Goal: Task Accomplishment & Management: Complete application form

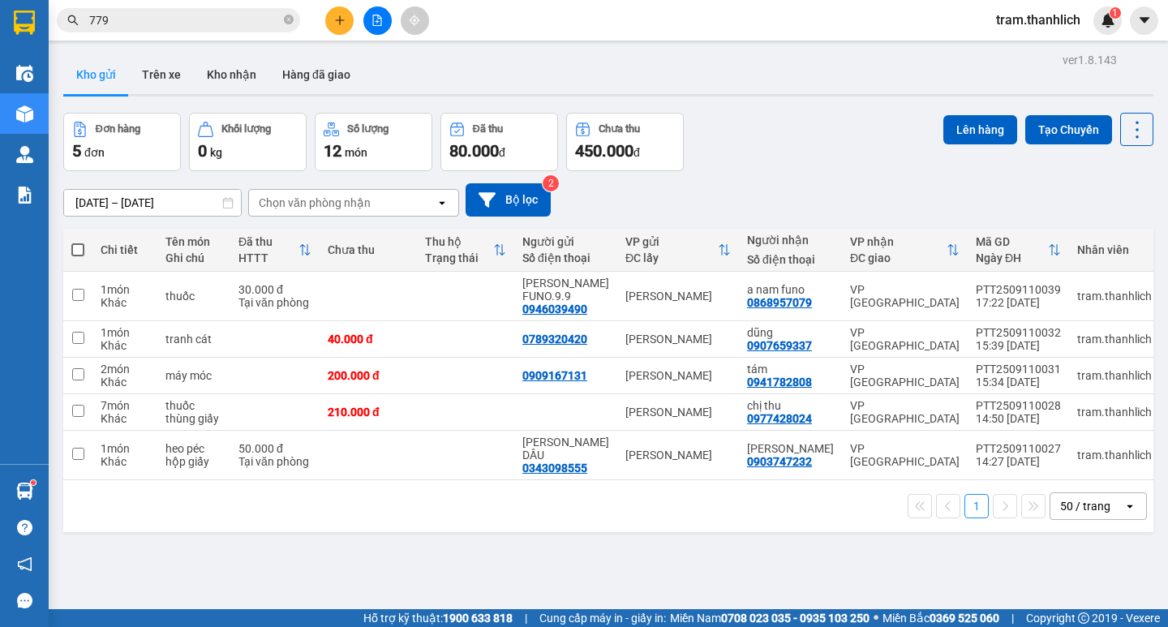
click at [325, 22] on button at bounding box center [339, 20] width 28 height 28
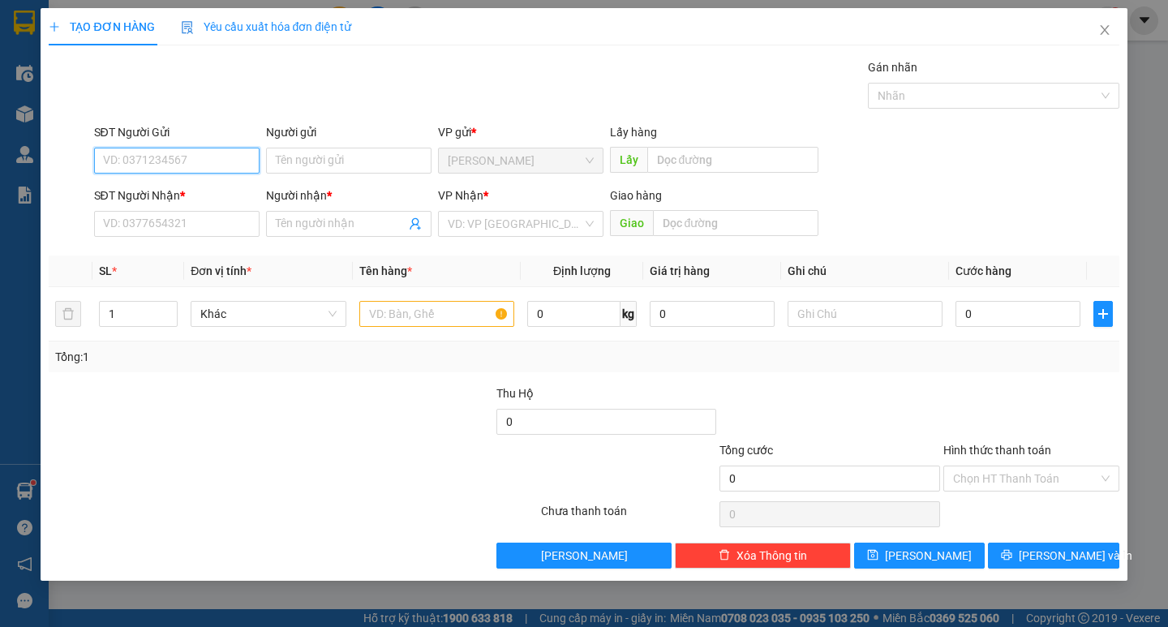
click at [215, 159] on input "SĐT Người Gửi" at bounding box center [176, 161] width 165 height 26
type input "0917240655"
click at [185, 219] on input "SĐT Người Nhận *" at bounding box center [176, 224] width 165 height 26
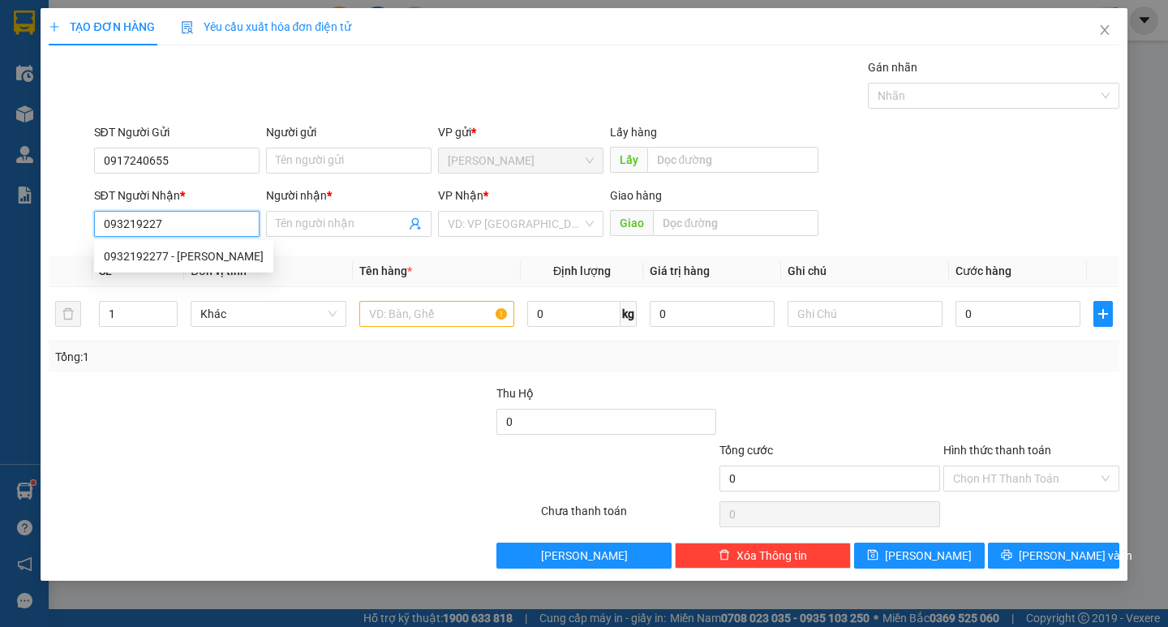
type input "0932192277"
click at [208, 257] on div "0932192277 - CÔ THANH" at bounding box center [184, 256] width 160 height 18
type input "CÔ THANH"
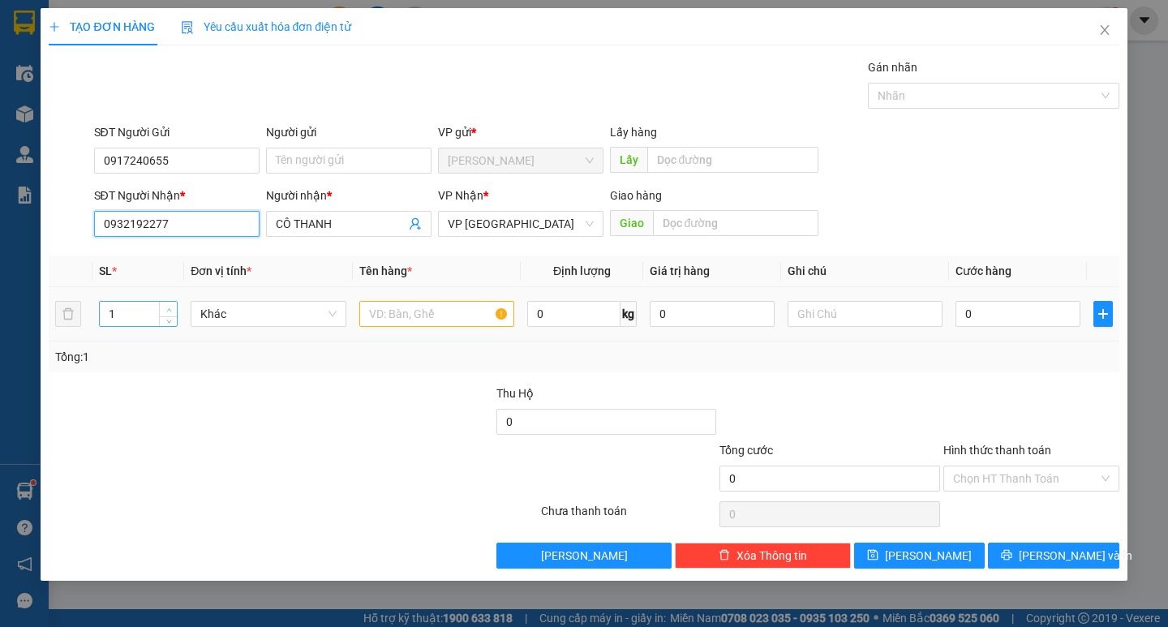
type input "0932192277"
type input "2"
click at [172, 308] on span "up" at bounding box center [169, 310] width 10 height 10
click at [462, 317] on input "text" at bounding box center [436, 314] width 155 height 26
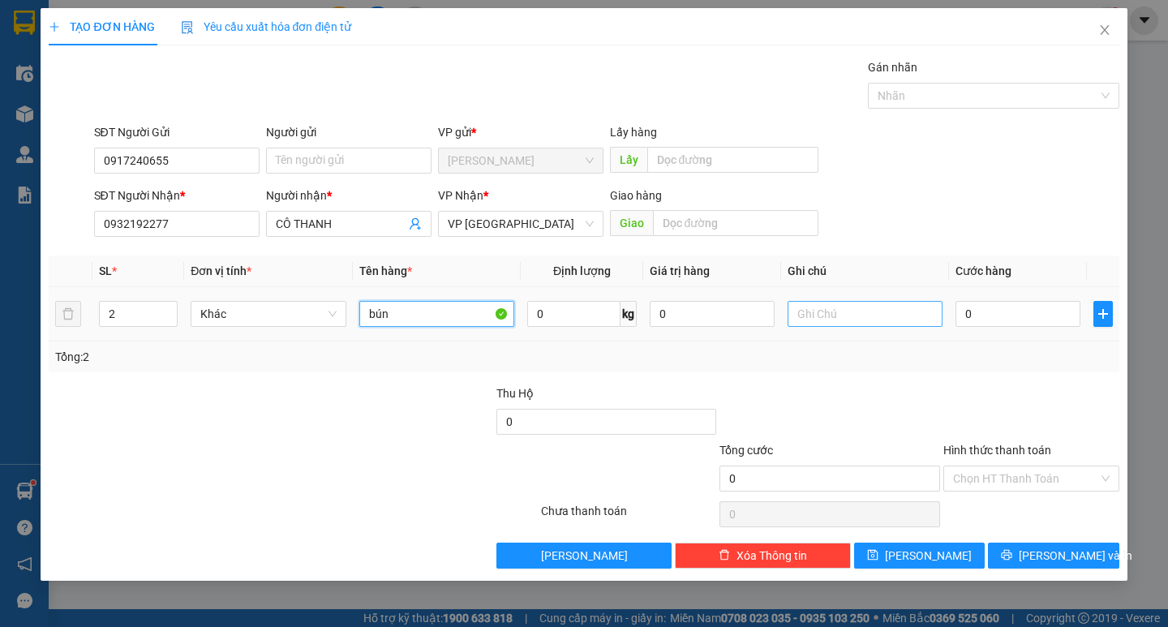
type input "bún"
click at [863, 307] on input "text" at bounding box center [865, 314] width 155 height 26
type input "bi"
click at [983, 316] on input "0" at bounding box center [1018, 314] width 125 height 26
type input "5"
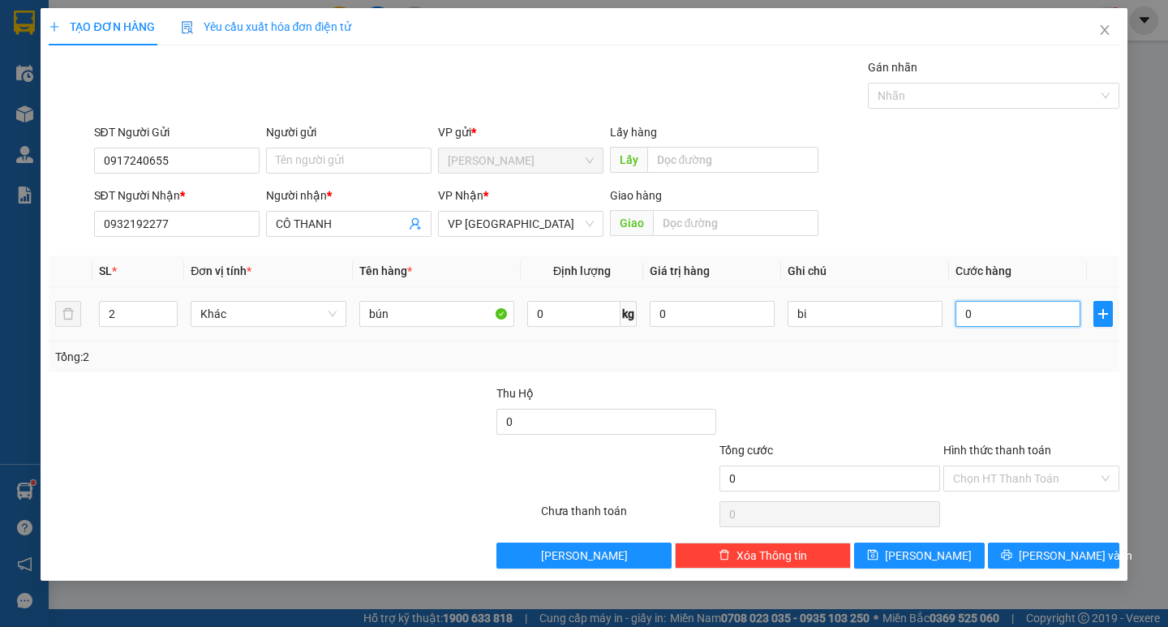
type input "5"
type input "50"
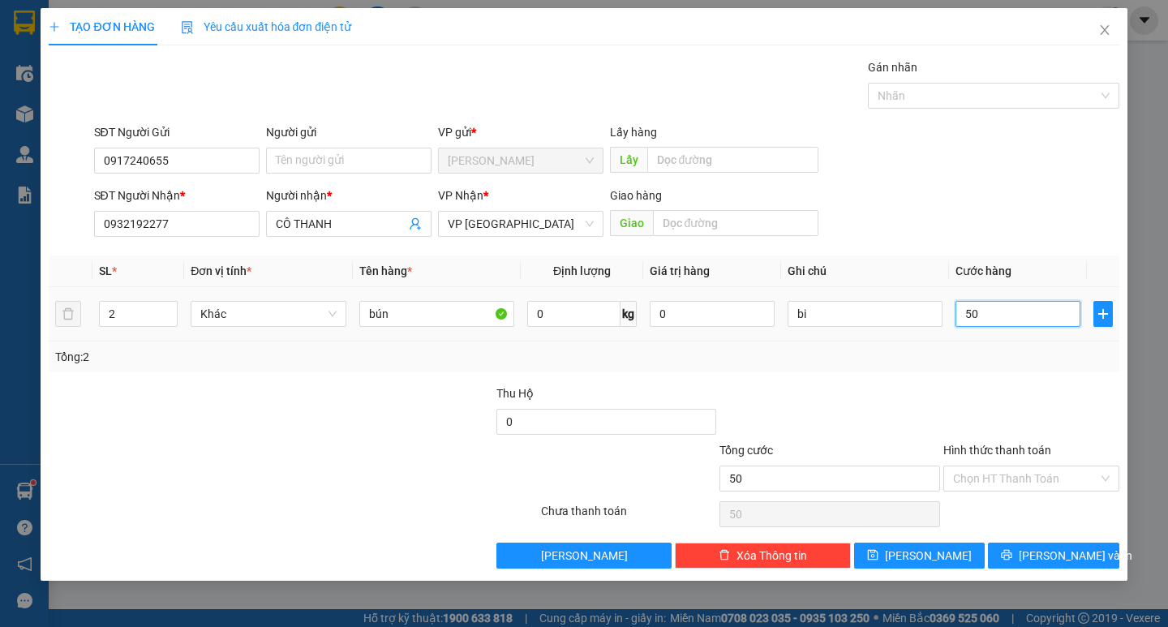
type input "500"
type input "5.000"
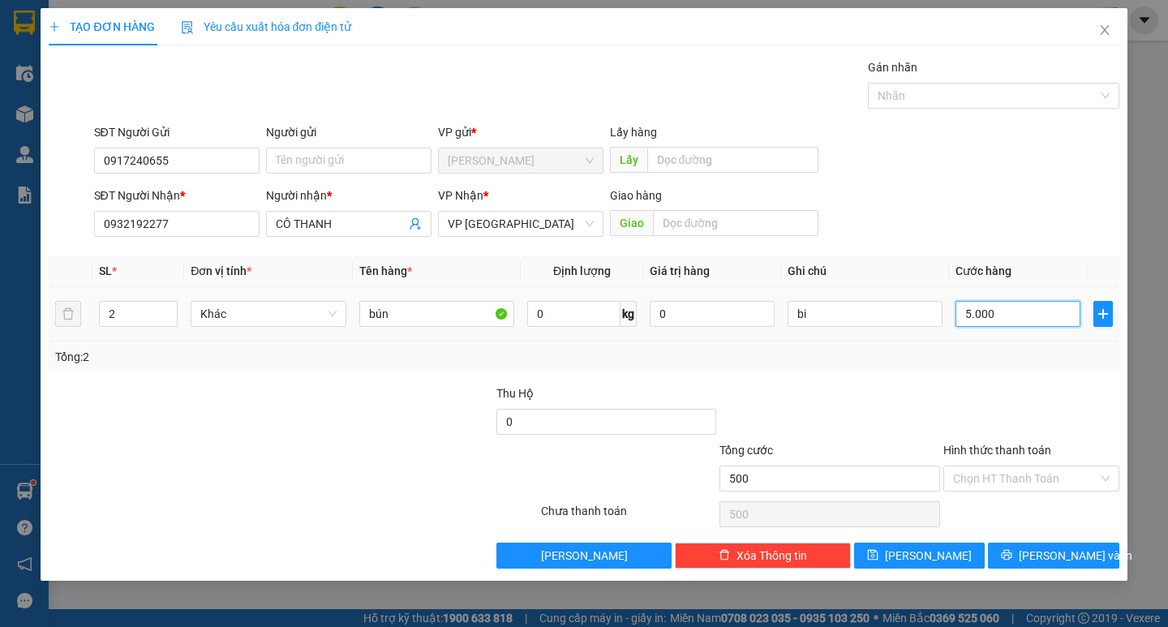
type input "5.000"
click at [983, 316] on input "5.000" at bounding box center [1018, 314] width 125 height 26
type input "4"
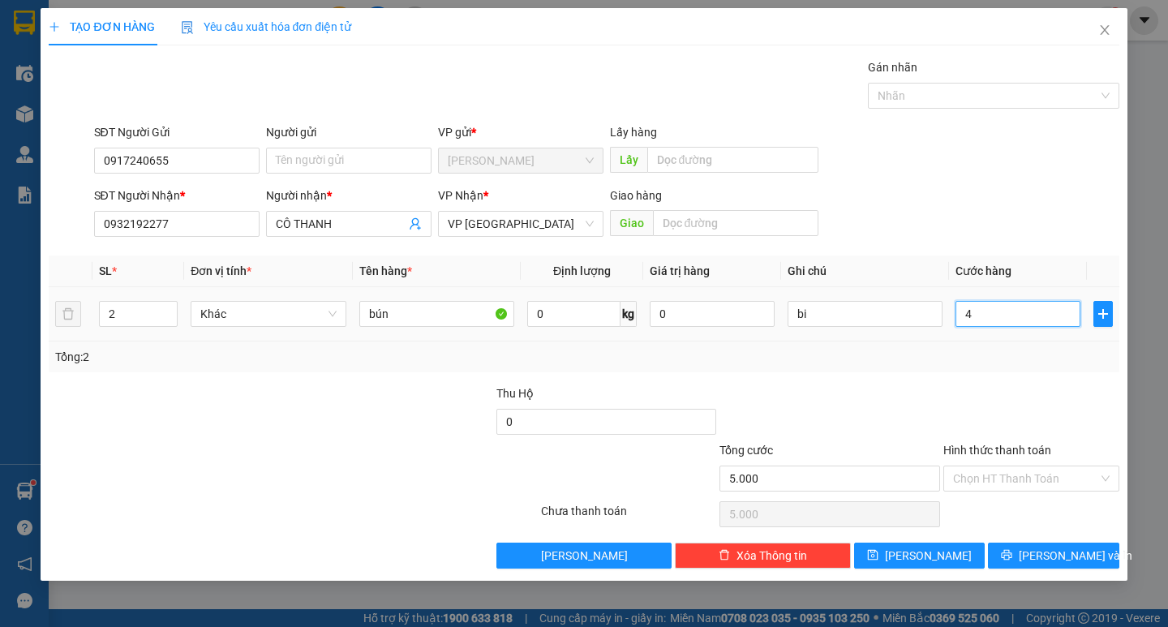
type input "4"
type input "40"
type input "400"
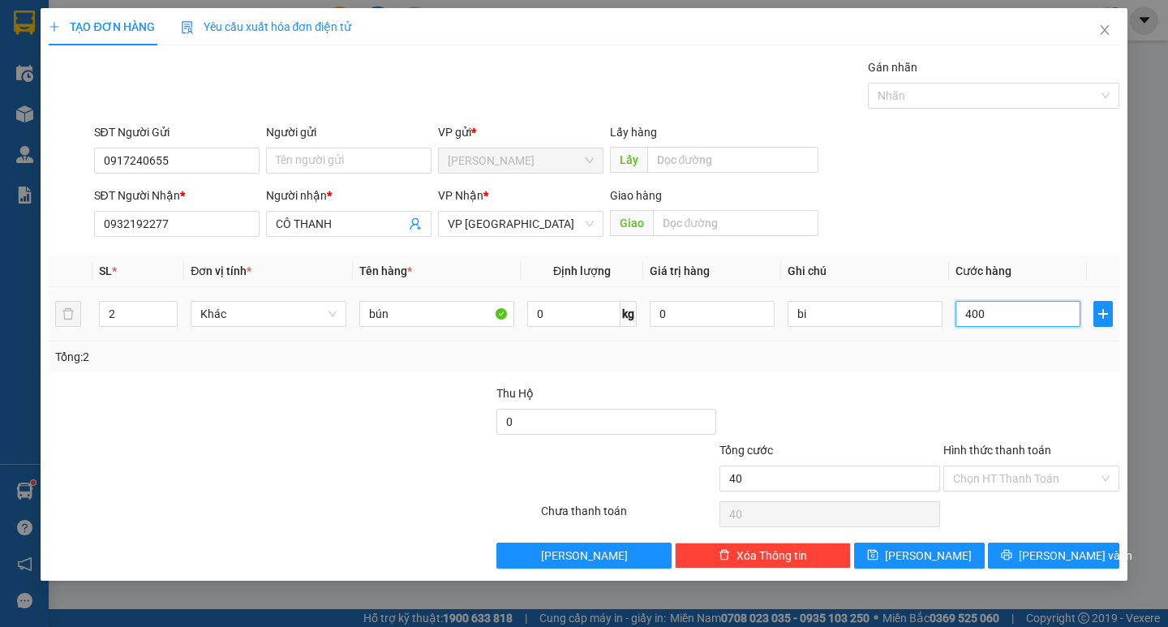
type input "400"
type input "4.000"
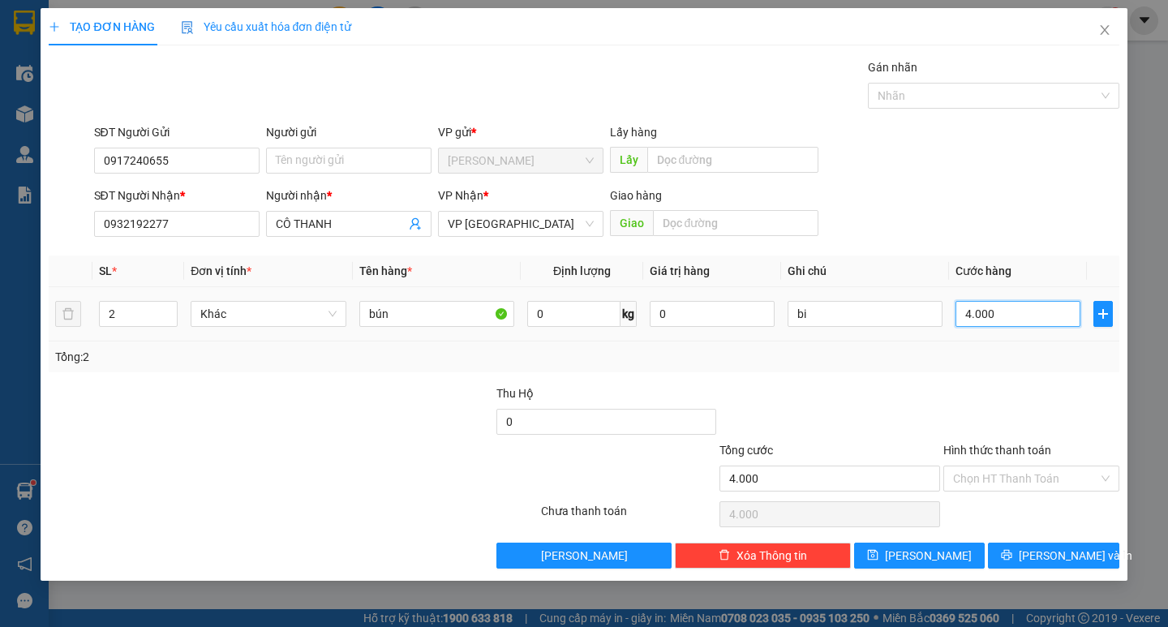
type input "40.000"
drag, startPoint x: 991, startPoint y: 470, endPoint x: 999, endPoint y: 493, distance: 24.1
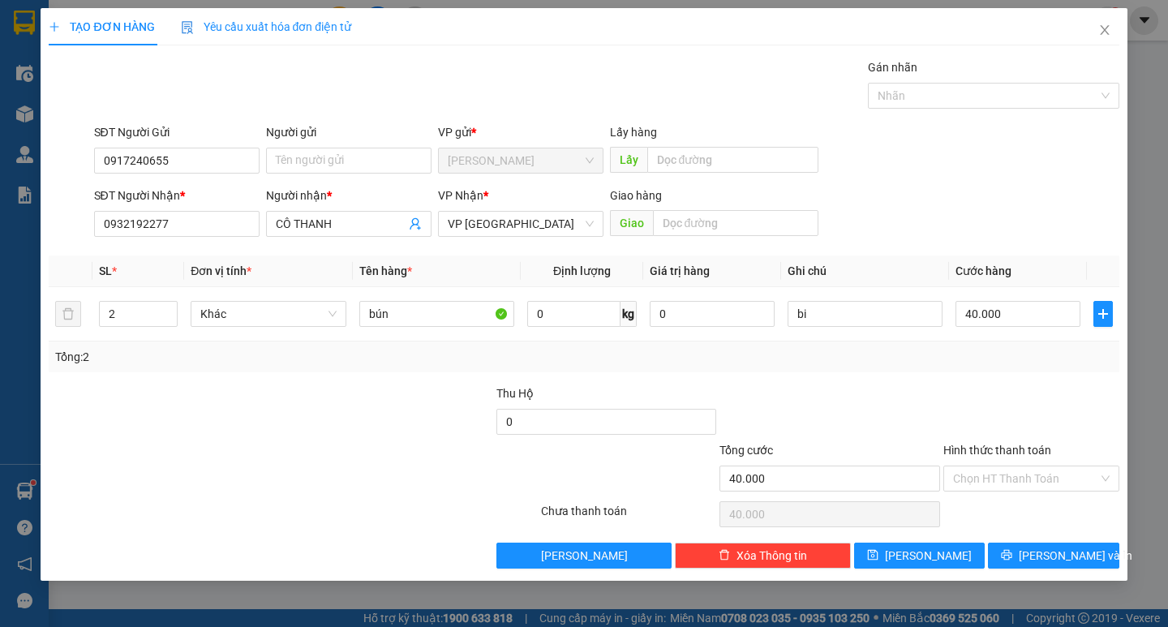
click at [994, 477] on input "Hình thức thanh toán" at bounding box center [1025, 478] width 145 height 24
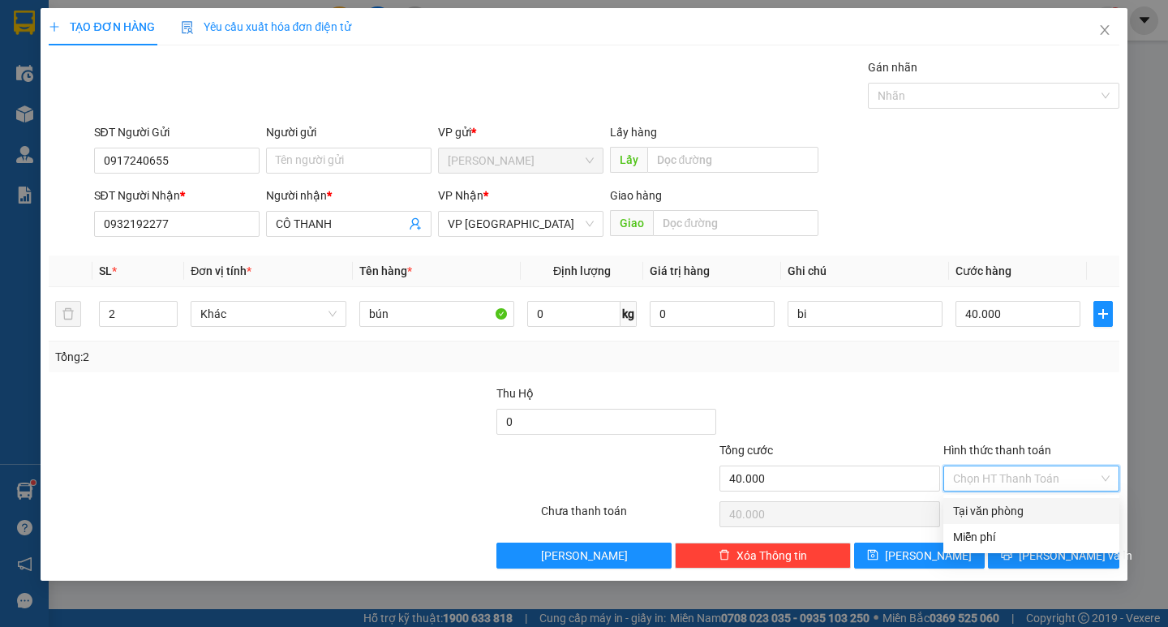
click at [1002, 522] on div "Tại văn phòng" at bounding box center [1031, 511] width 176 height 26
type input "0"
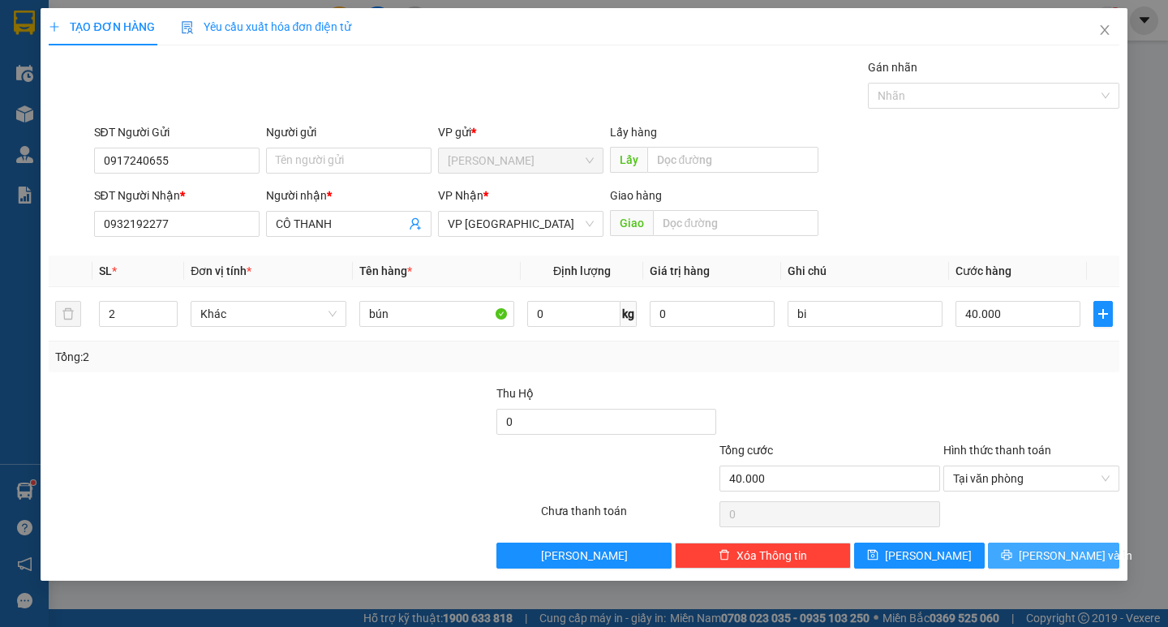
click at [1012, 556] on icon "printer" at bounding box center [1006, 554] width 11 height 11
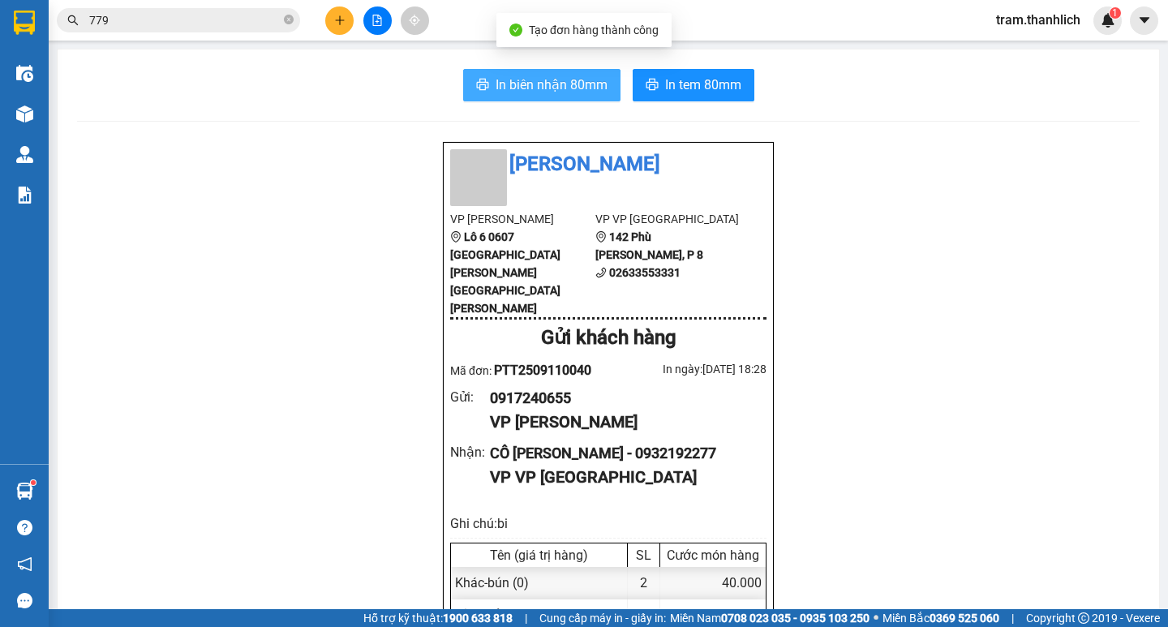
click at [557, 92] on span "In biên nhận 80mm" at bounding box center [552, 85] width 112 height 20
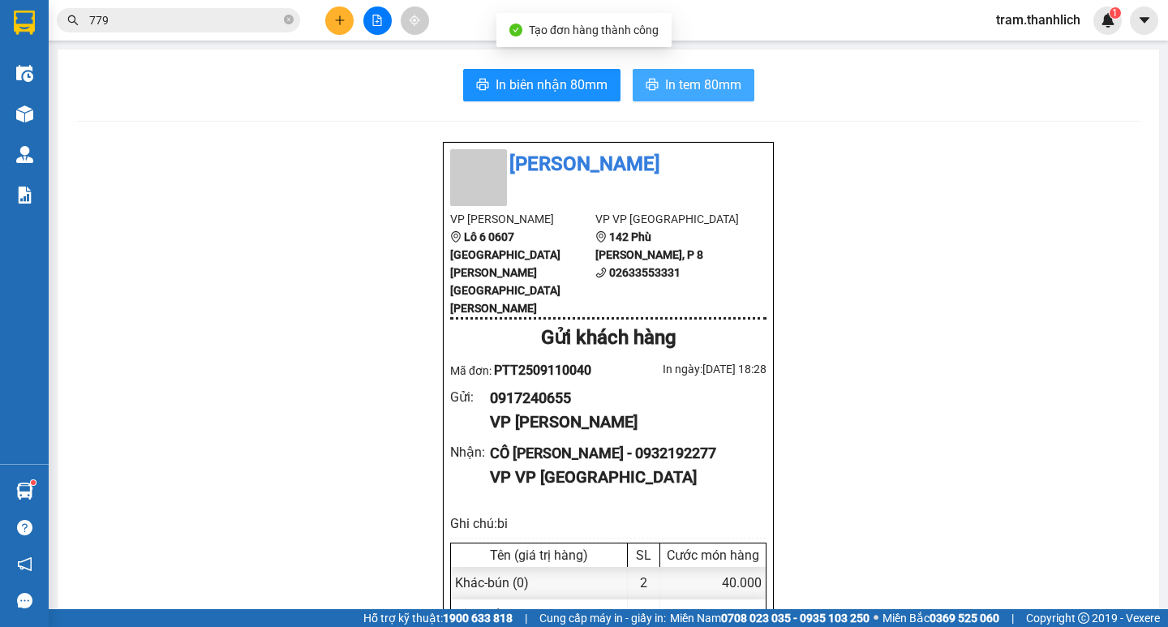
click at [682, 100] on button "In tem 80mm" at bounding box center [694, 85] width 122 height 32
click at [154, 20] on input "779" at bounding box center [184, 20] width 191 height 18
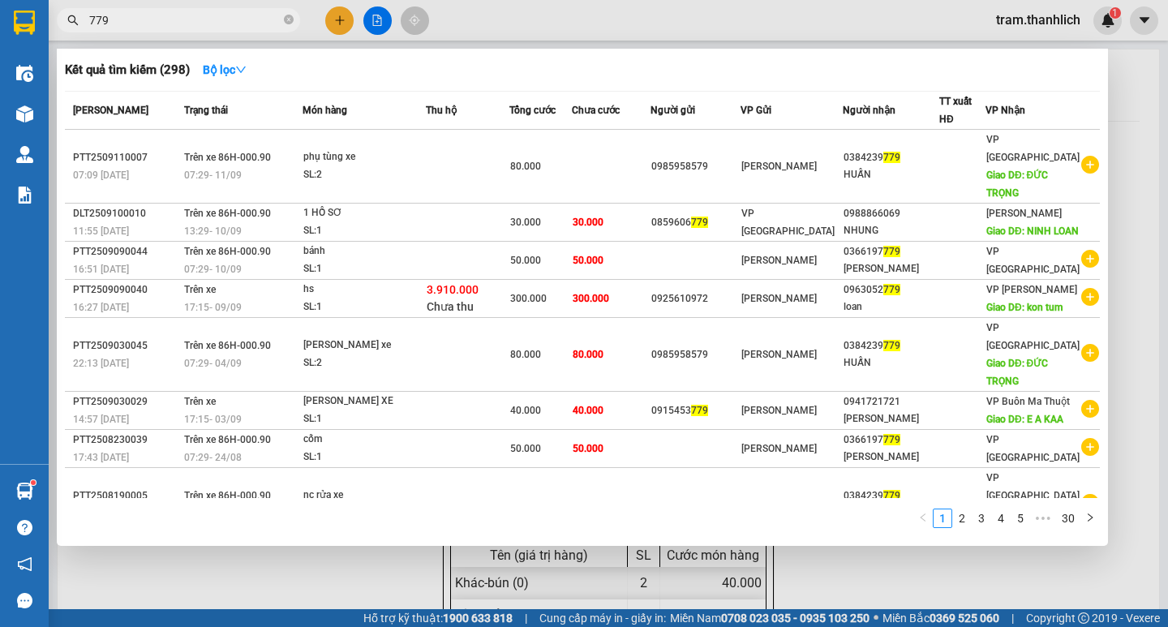
click at [154, 20] on input "779" at bounding box center [184, 20] width 191 height 18
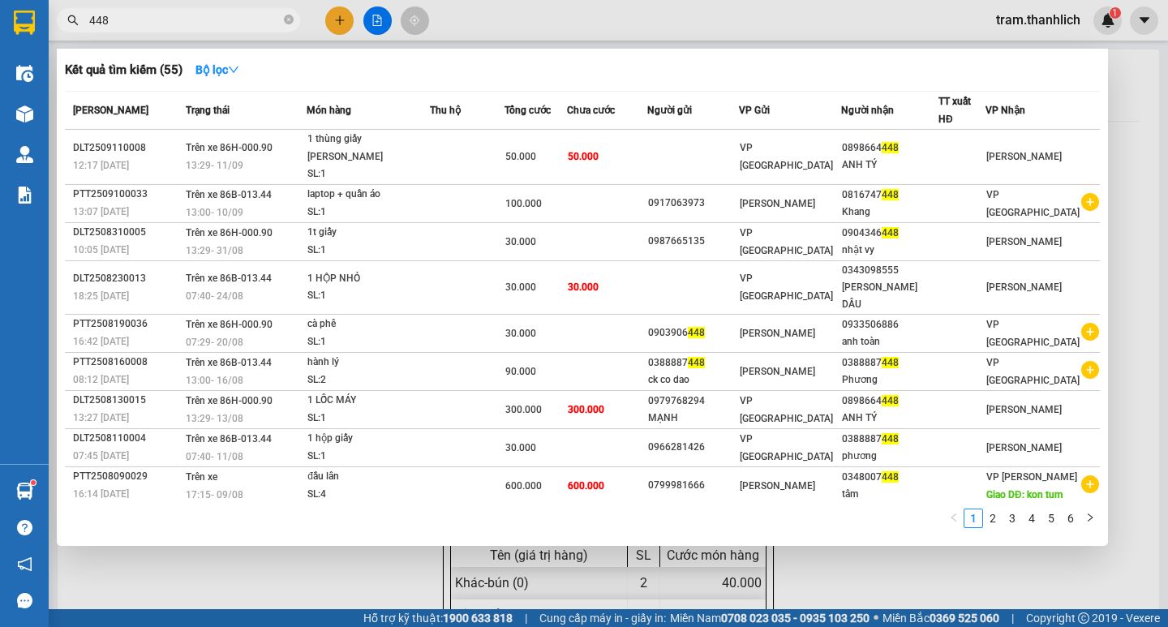
drag, startPoint x: 364, startPoint y: 582, endPoint x: 363, endPoint y: 557, distance: 24.3
click at [364, 581] on div at bounding box center [584, 313] width 1168 height 627
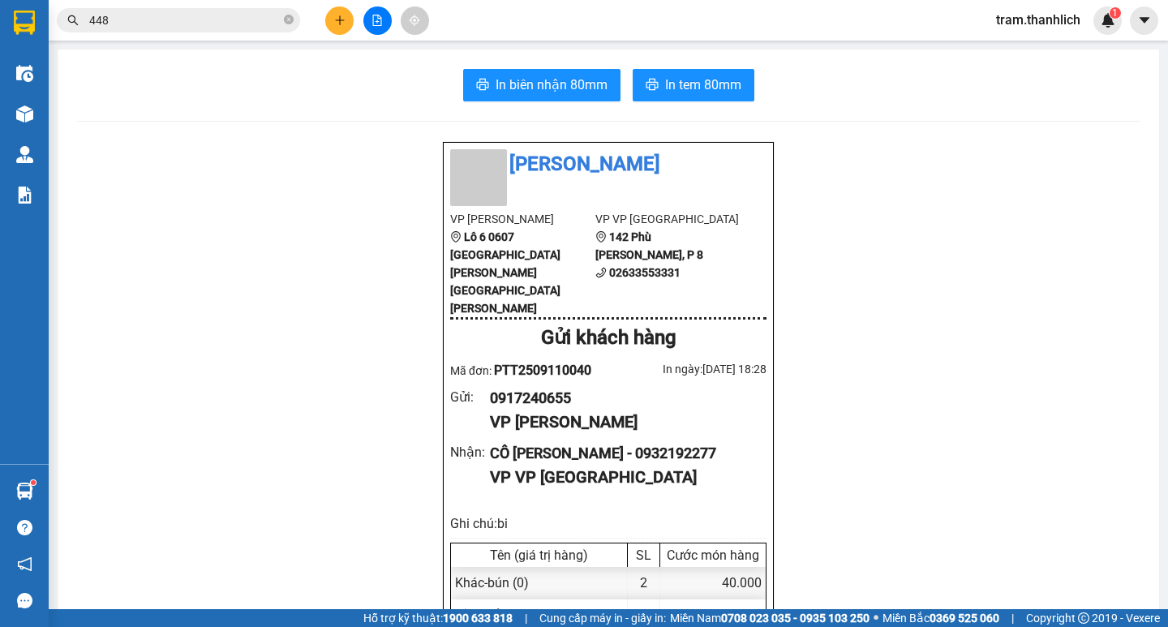
drag, startPoint x: 191, startPoint y: 41, endPoint x: 191, endPoint y: 31, distance: 9.7
click at [191, 37] on section "Kết quả tìm kiếm ( 55 ) Bộ lọc Mã ĐH Trạng thái Món hàng Thu hộ Tổng cước Chưa …" at bounding box center [584, 313] width 1168 height 627
click at [191, 19] on input "448" at bounding box center [184, 20] width 191 height 18
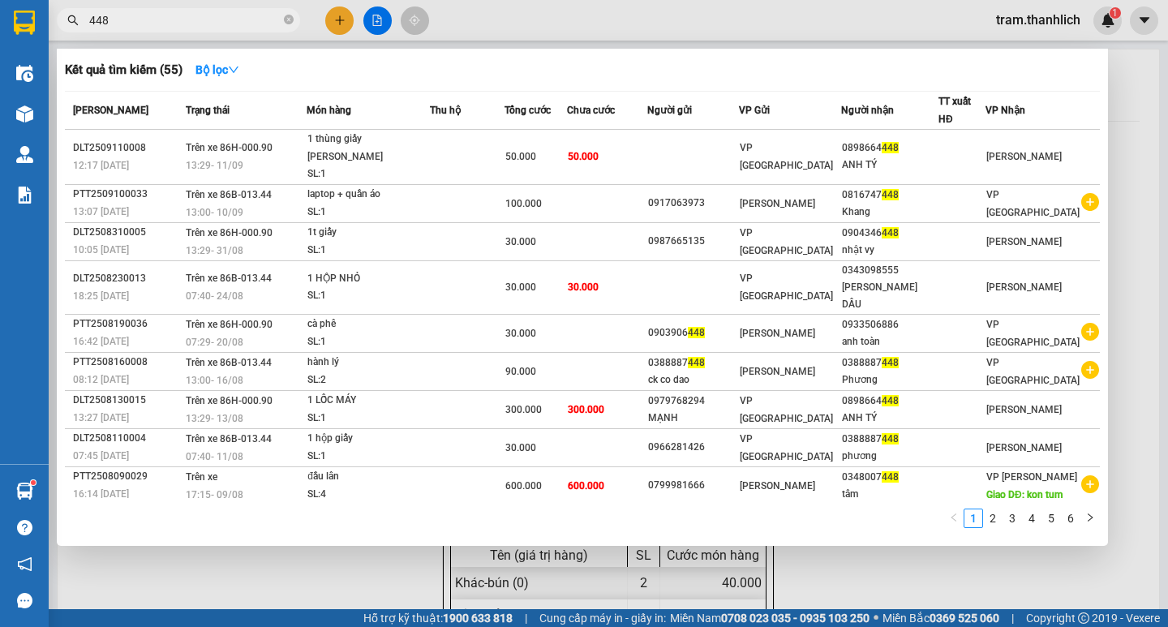
click at [191, 19] on input "448" at bounding box center [184, 20] width 191 height 18
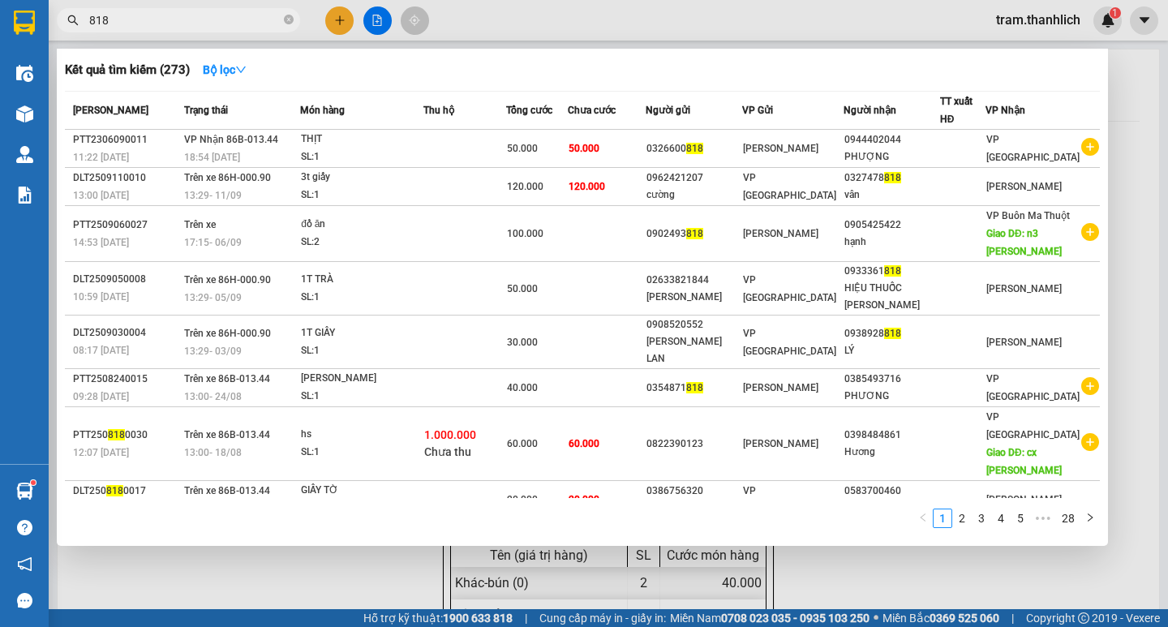
click at [122, 26] on input "818" at bounding box center [184, 20] width 191 height 18
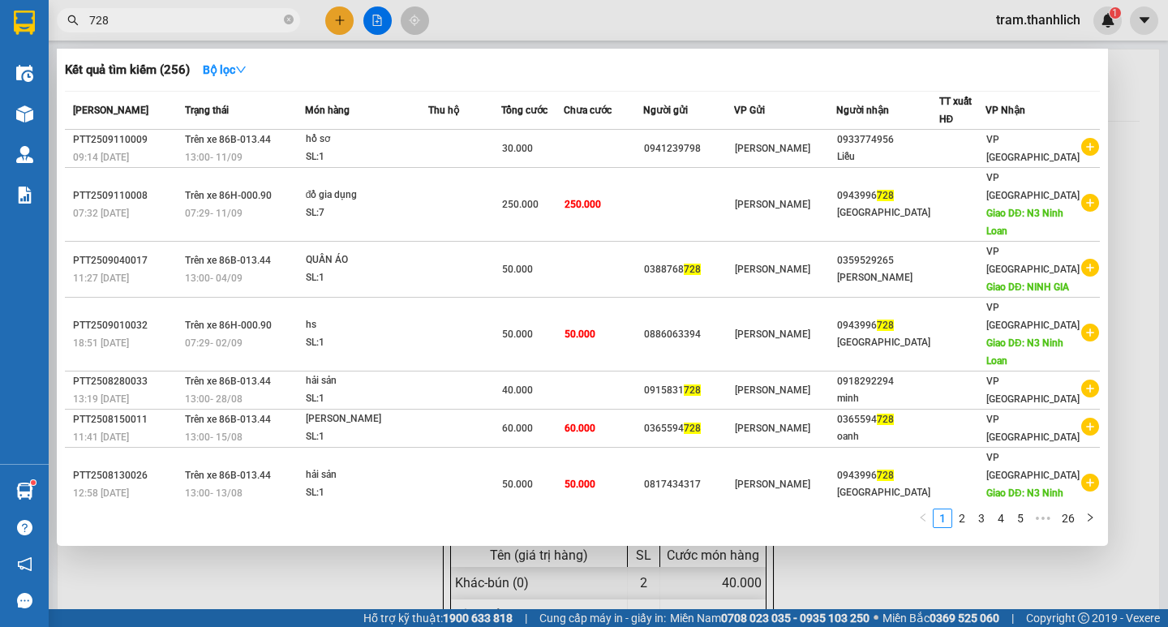
type input "728"
